Goal: Transaction & Acquisition: Purchase product/service

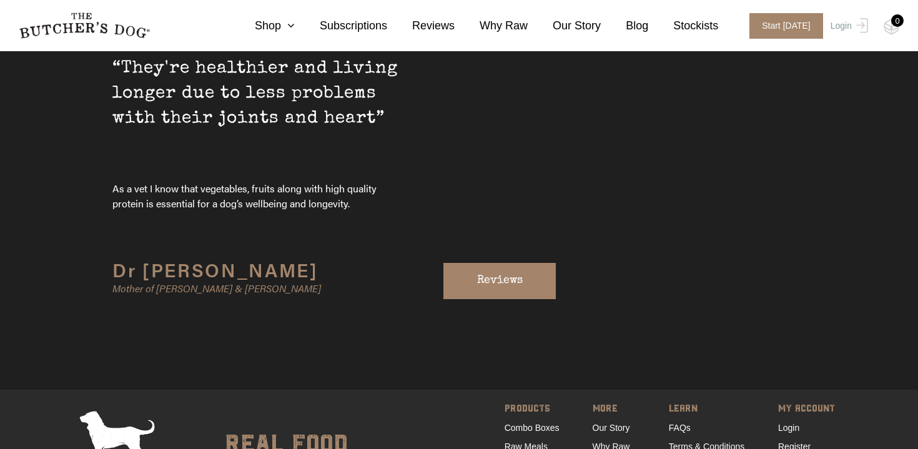
scroll to position [4225, 0]
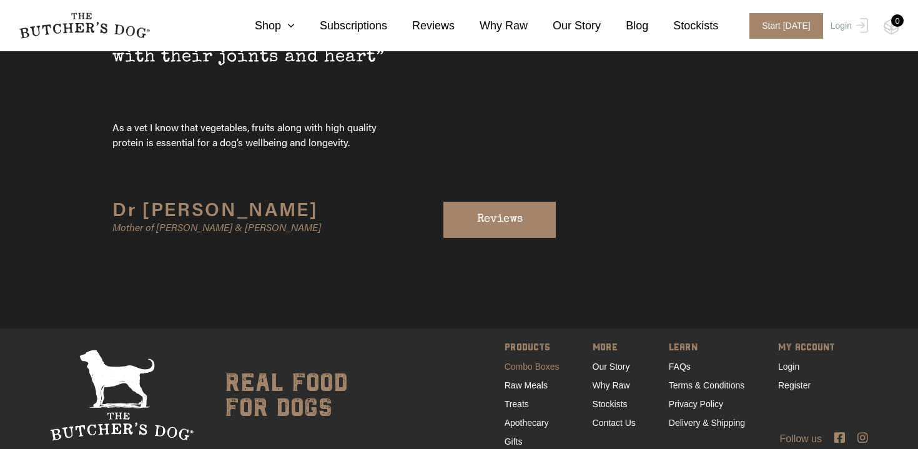
click at [531, 361] on link "Combo Boxes" at bounding box center [531, 366] width 55 height 10
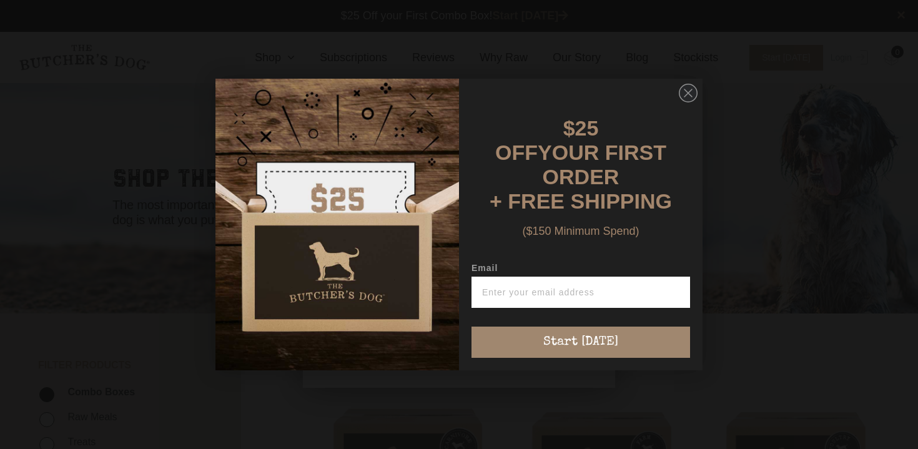
scroll to position [1, 0]
click at [687, 102] on circle "Close dialog" at bounding box center [688, 93] width 18 height 18
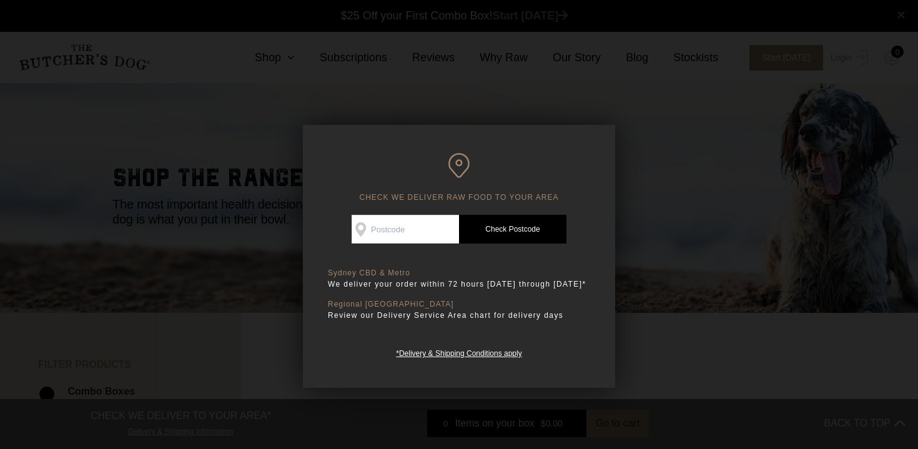
click at [399, 232] on input "Check Availability At" at bounding box center [404, 229] width 107 height 29
type input "2069"
click at [492, 232] on link "Check Postcode" at bounding box center [512, 229] width 107 height 29
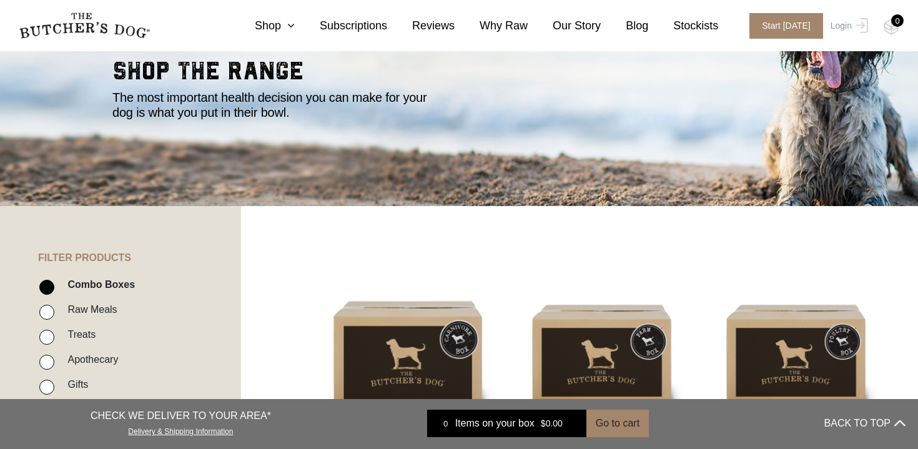
scroll to position [105, 0]
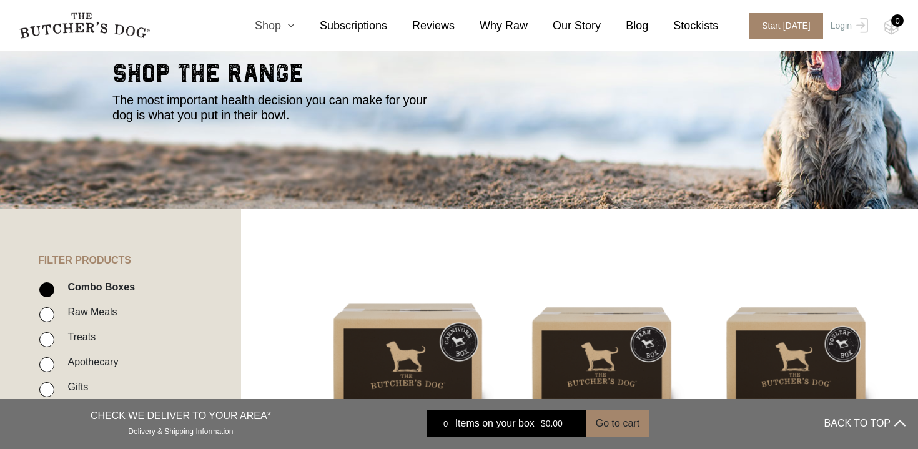
click at [291, 27] on icon at bounding box center [288, 25] width 14 height 11
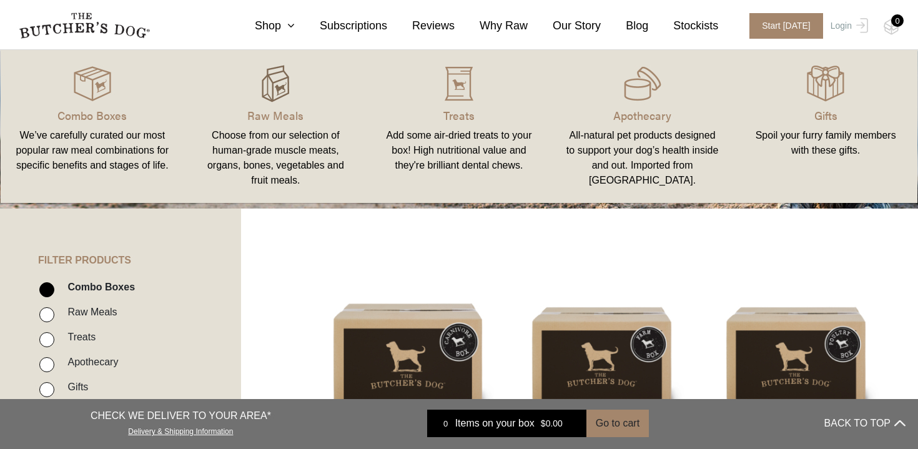
click at [278, 91] on img at bounding box center [275, 83] width 37 height 37
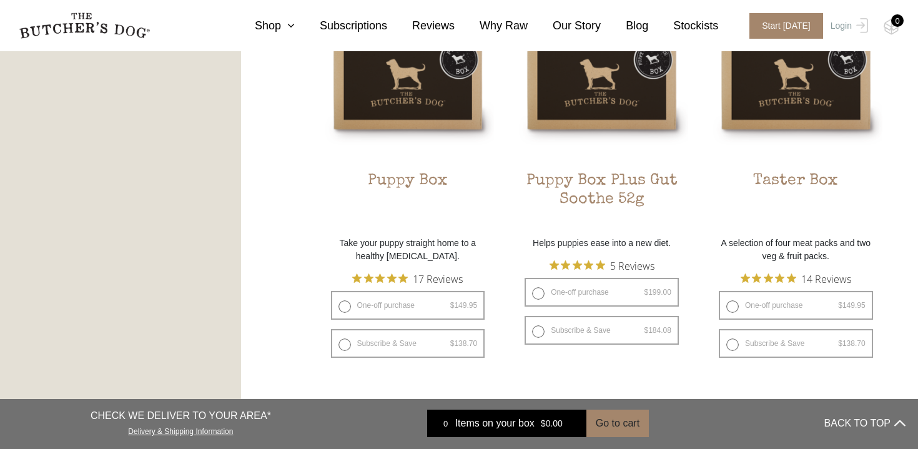
scroll to position [813, 0]
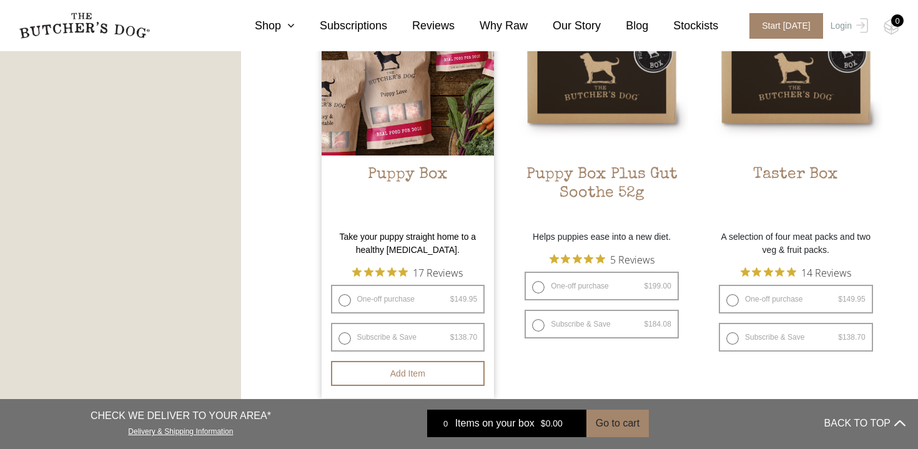
click at [428, 177] on h2 "Puppy Box" at bounding box center [407, 194] width 173 height 59
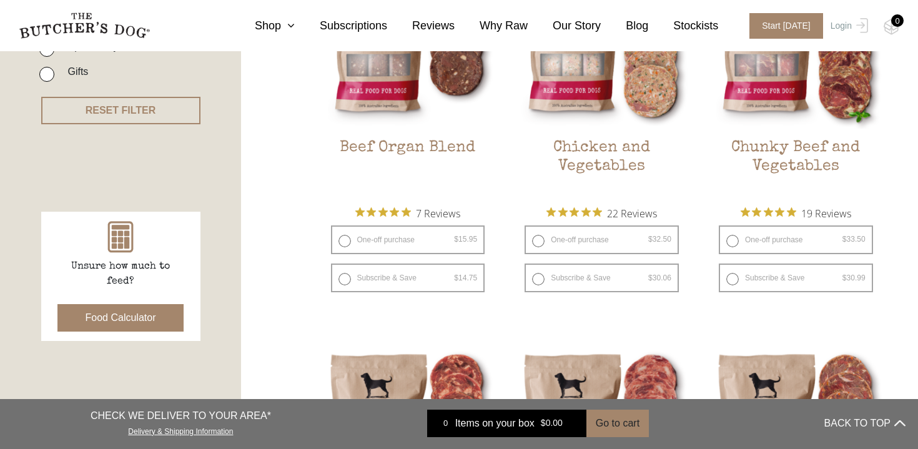
scroll to position [421, 0]
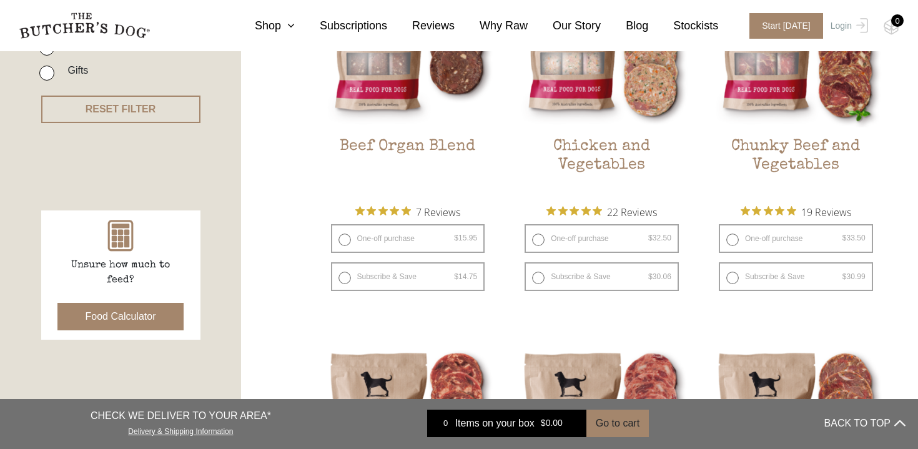
click at [125, 325] on button "Food Calculator" at bounding box center [120, 316] width 127 height 27
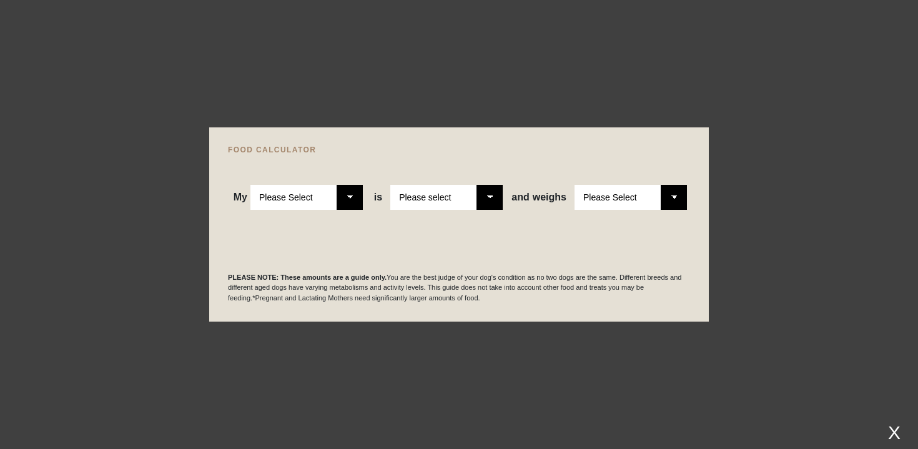
click at [338, 198] on select "Please Select Adult Dog Puppy" at bounding box center [306, 197] width 112 height 25
select select "puppy"
click at [250, 185] on select "Please Select Adult Dog Puppy" at bounding box center [306, 197] width 112 height 25
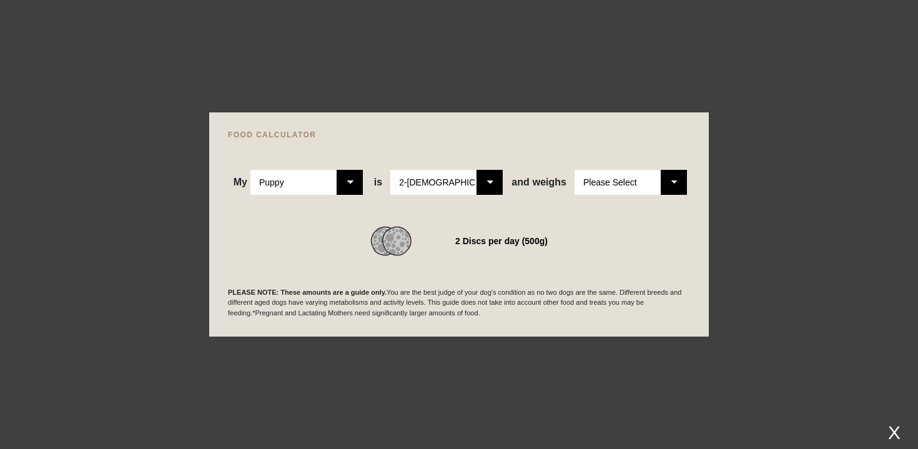
click at [489, 187] on select "Please Select 2-4 months old 4-5 months old 6-8 months old 8-12 months old" at bounding box center [446, 182] width 112 height 25
click at [667, 187] on select "Please Select 1kg 2kg 3kg 4kg 5kg 6kg 7kg 8kg 9kg 10kg 11kg 12kg 13kg 14kg 15kg…" at bounding box center [630, 182] width 112 height 25
click at [574, 170] on select "Please Select 1kg 2kg 3kg 4kg 5kg 6kg 7kg 8kg 9kg 10kg 11kg 12kg 13kg 14kg 15kg…" at bounding box center [630, 182] width 112 height 25
click at [669, 189] on select "Please Select 1kg 2kg 3kg 4kg 5kg 6kg 7kg 8kg 9kg 10kg 11kg 12kg 13kg 14kg 15kg…" at bounding box center [630, 182] width 112 height 25
click at [574, 170] on select "Please Select 1kg 2kg 3kg 4kg 5kg 6kg 7kg 8kg 9kg 10kg 11kg 12kg 13kg 14kg 15kg…" at bounding box center [630, 182] width 112 height 25
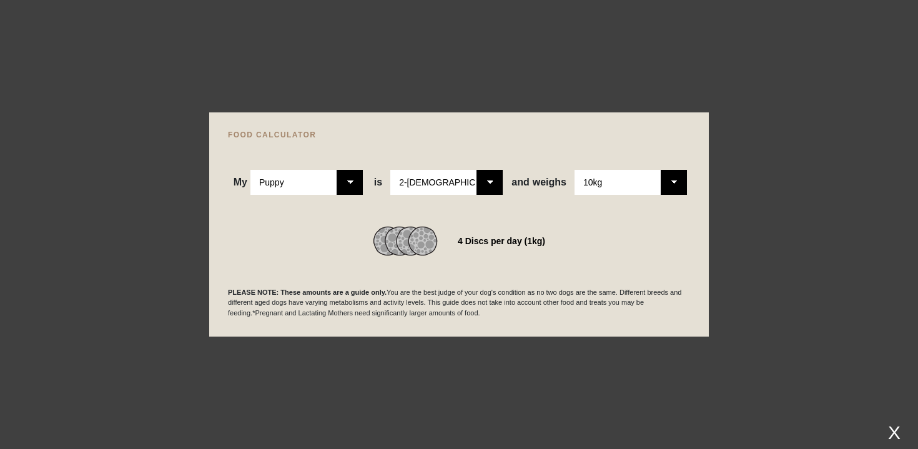
click at [672, 190] on select "Please Select 1kg 2kg 3kg 4kg 5kg 6kg 7kg 8kg 9kg 10kg 11kg 12kg 13kg 14kg 15kg…" at bounding box center [630, 182] width 112 height 25
select select "7"
click at [574, 170] on select "Please Select 1kg 2kg 3kg 4kg 5kg 6kg 7kg 8kg 9kg 10kg 11kg 12kg 13kg 14kg 15kg…" at bounding box center [630, 182] width 112 height 25
click at [758, 112] on div at bounding box center [459, 224] width 918 height 449
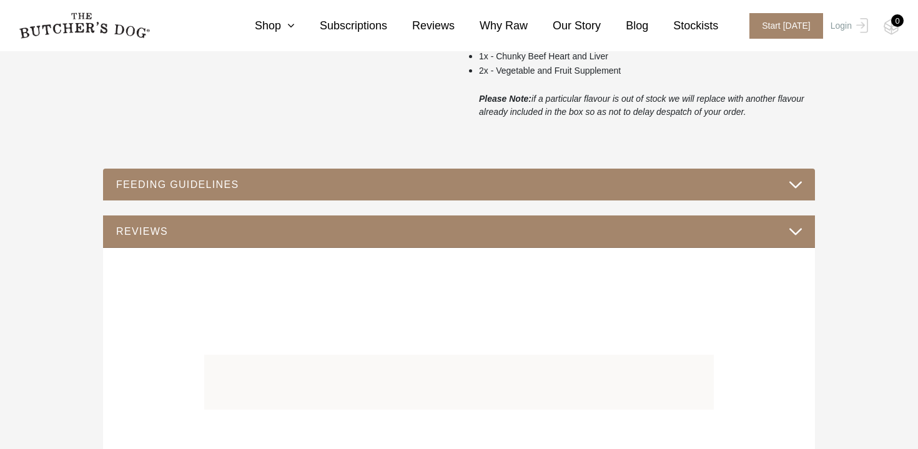
scroll to position [615, 0]
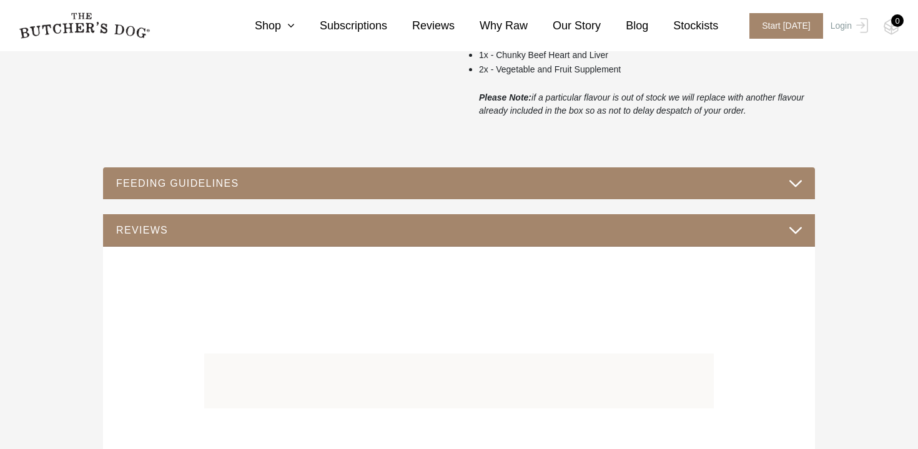
click at [482, 185] on button "FEEDING GUIDELINES" at bounding box center [458, 183] width 687 height 17
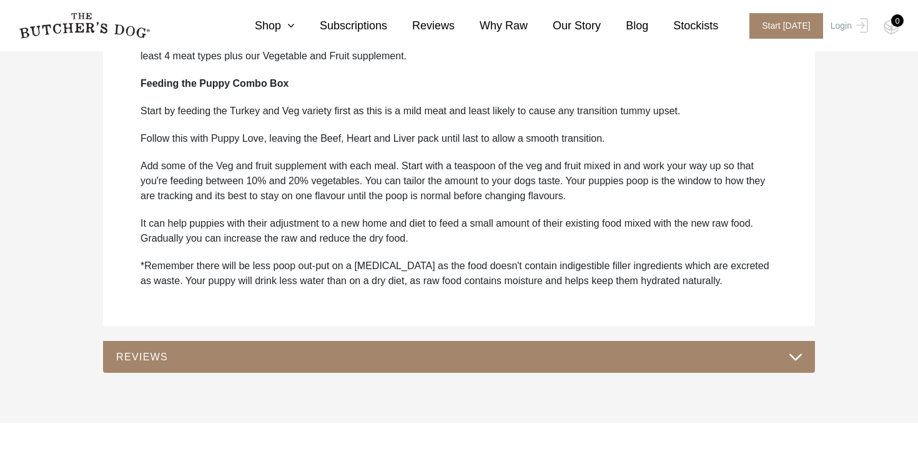
scroll to position [883, 0]
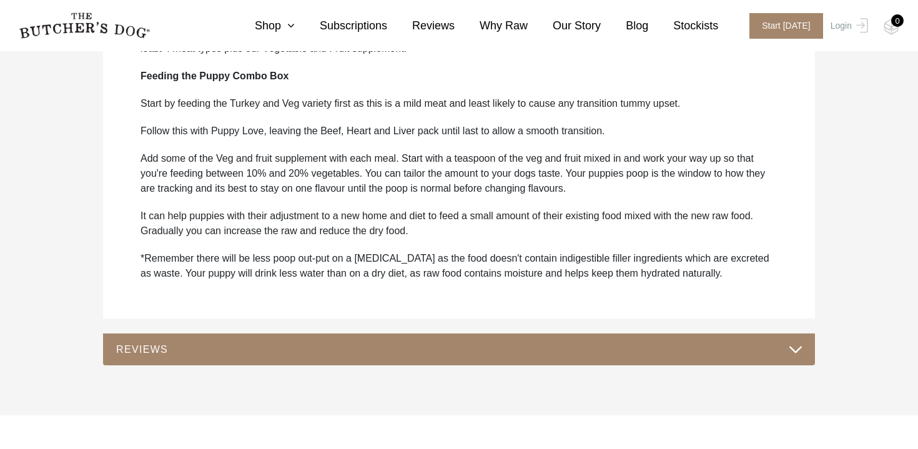
click at [385, 357] on button "REVIEWS" at bounding box center [458, 349] width 687 height 17
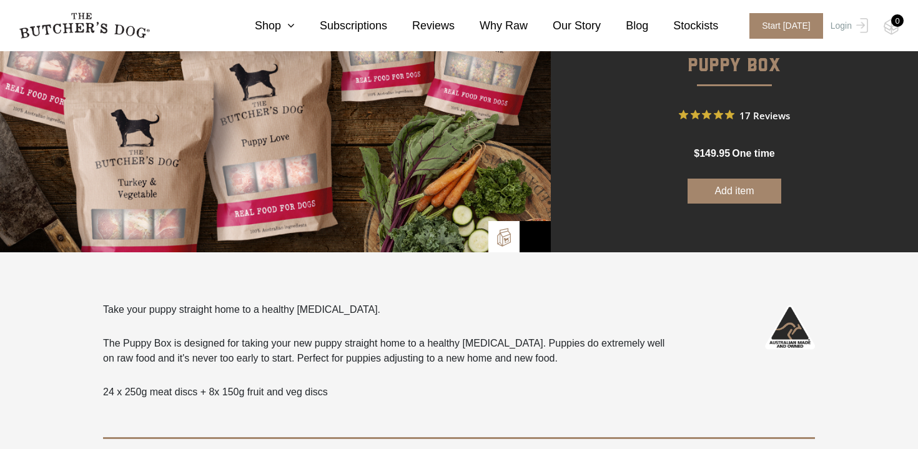
scroll to position [63, 0]
